Goal: Find specific page/section: Find specific page/section

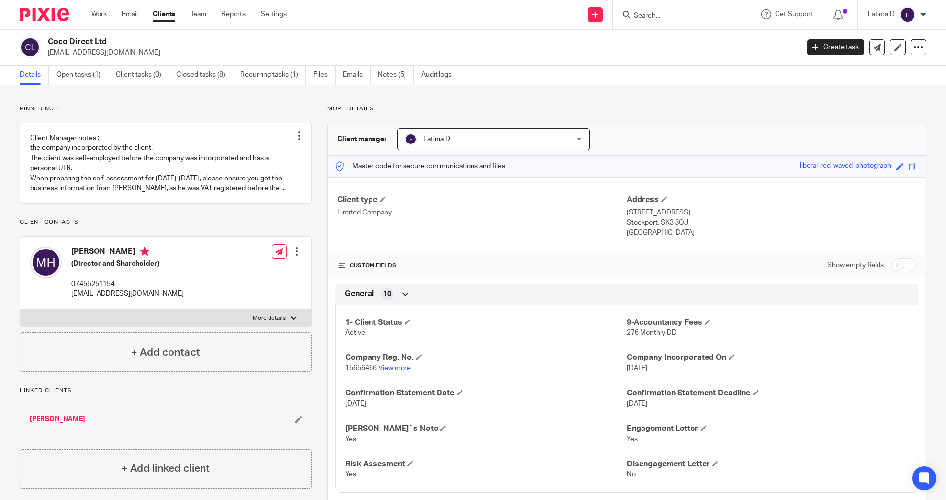
click at [651, 12] on input "Search" at bounding box center [677, 16] width 89 height 9
type input "BUSINESS"
click at [718, 40] on link at bounding box center [725, 42] width 189 height 23
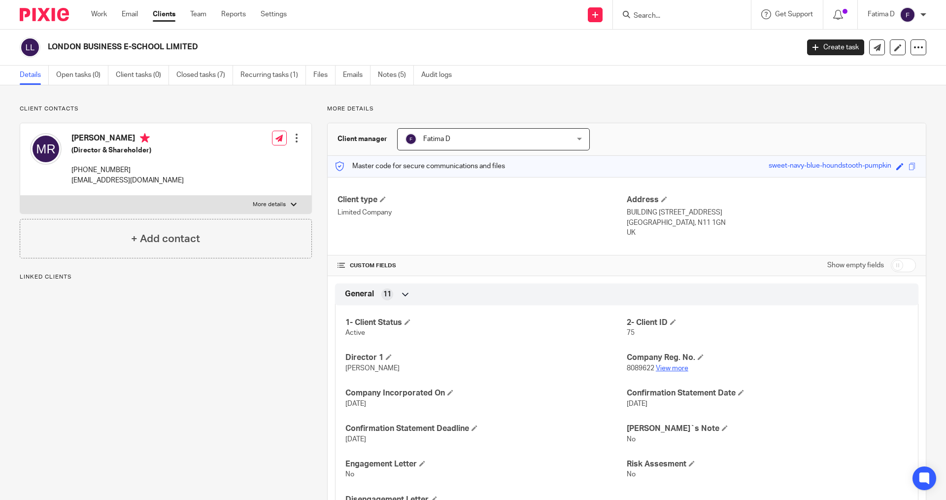
click at [680, 367] on link "View more" at bounding box center [672, 368] width 33 height 7
click at [647, 19] on input "Search" at bounding box center [677, 16] width 89 height 9
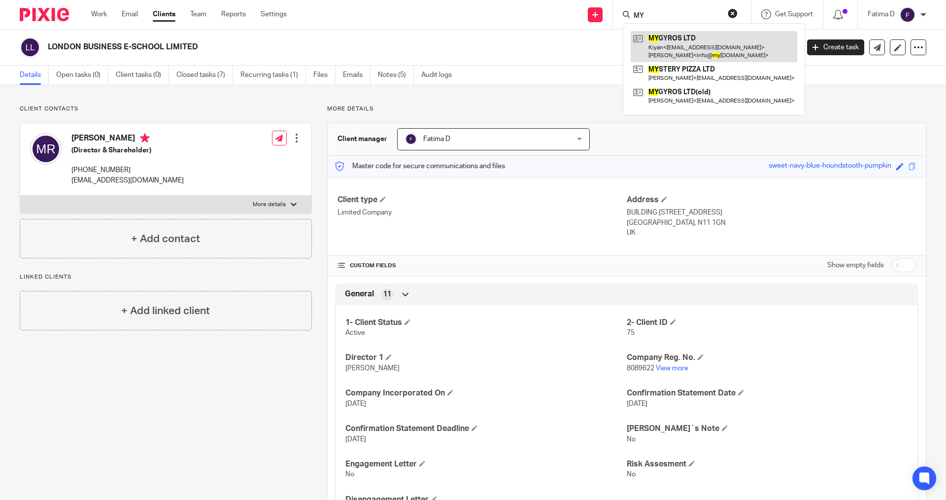
type input "MY"
click at [669, 39] on link at bounding box center [714, 46] width 167 height 31
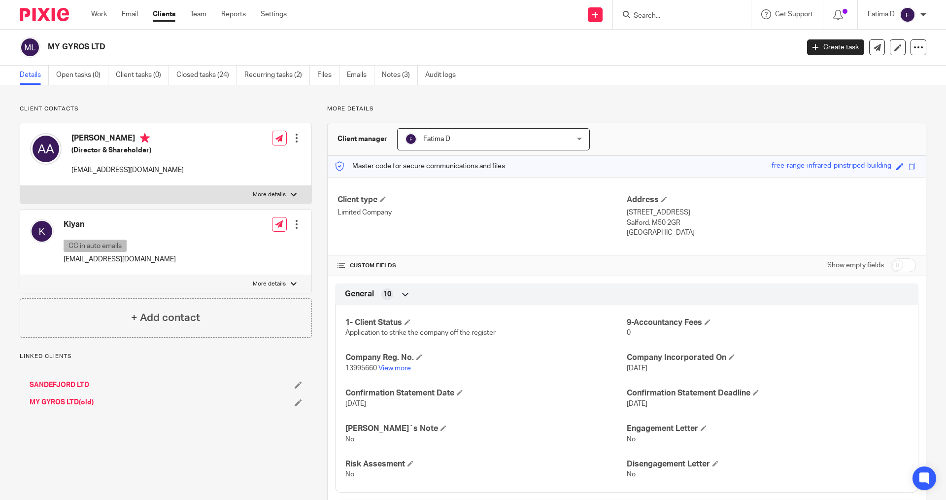
click at [404, 367] on link "View more" at bounding box center [395, 368] width 33 height 7
click at [402, 367] on link "View more" at bounding box center [395, 368] width 33 height 7
click at [396, 369] on link "View more" at bounding box center [395, 368] width 33 height 7
click at [525, 429] on h4 "[PERSON_NAME]`s Note" at bounding box center [486, 428] width 281 height 10
click at [647, 12] on input "Search" at bounding box center [677, 16] width 89 height 9
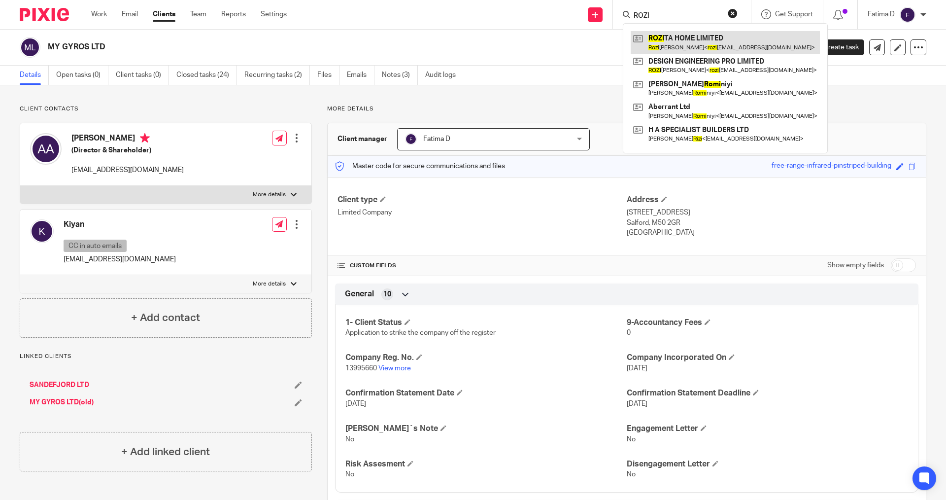
type input "ROZI"
click at [661, 38] on link at bounding box center [725, 42] width 189 height 23
